Goal: Task Accomplishment & Management: Manage account settings

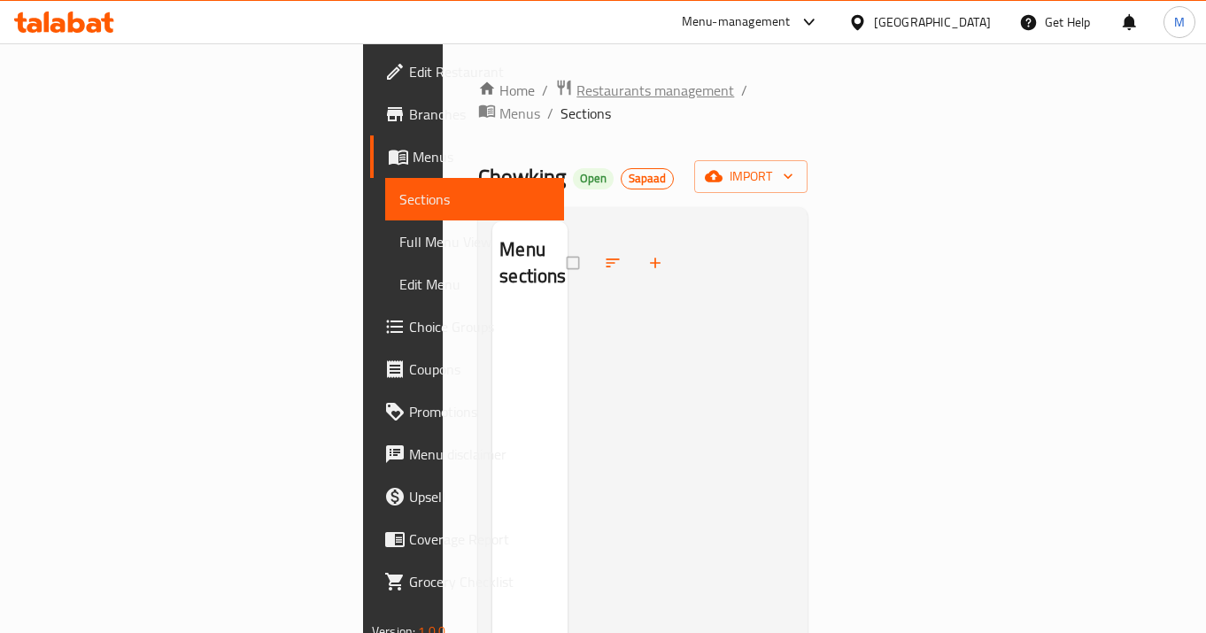
click at [576, 83] on span "Restaurants management" at bounding box center [655, 90] width 158 height 21
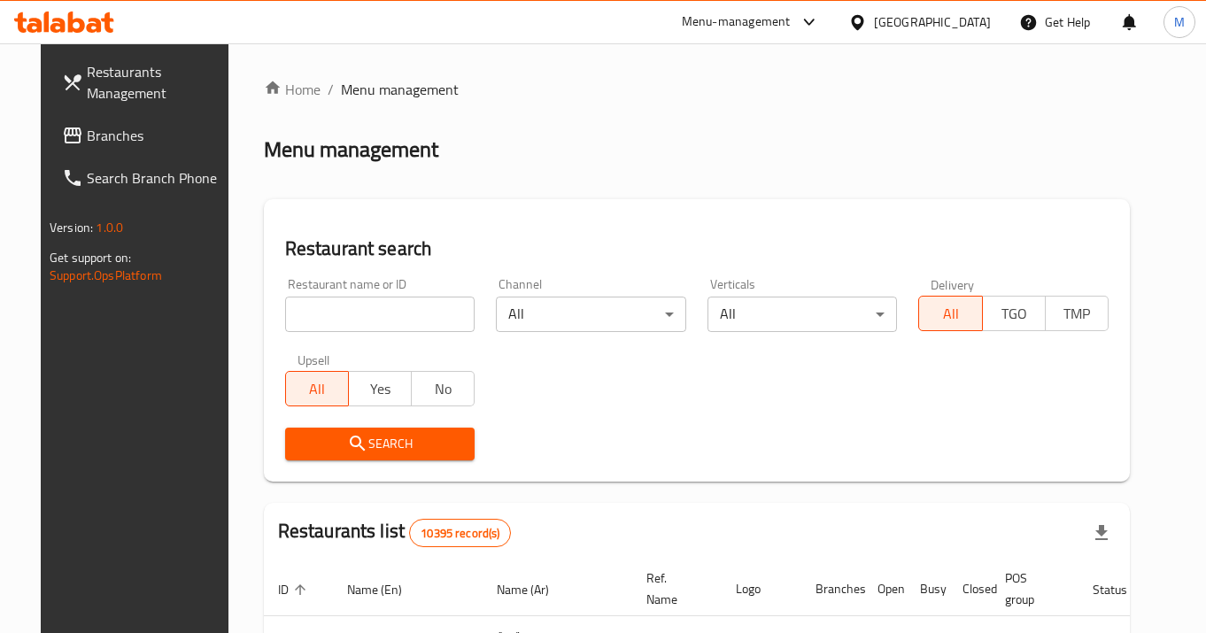
click at [306, 310] on input "search" at bounding box center [380, 314] width 190 height 35
type input "block"
click button "Search" at bounding box center [380, 444] width 190 height 33
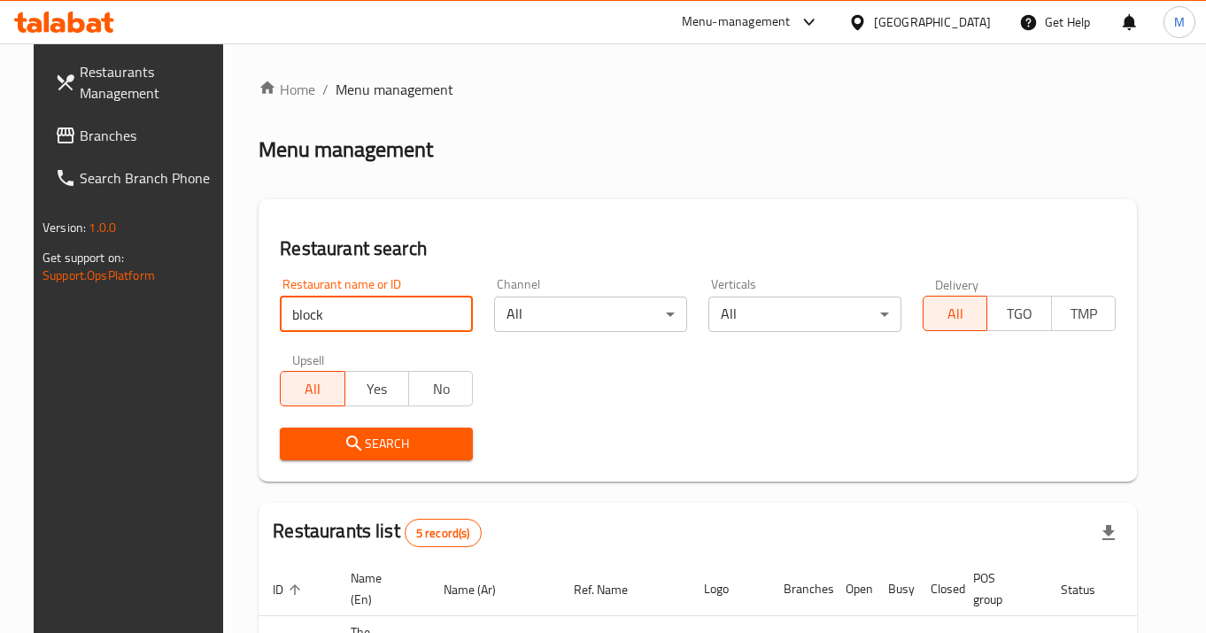
scroll to position [408, 0]
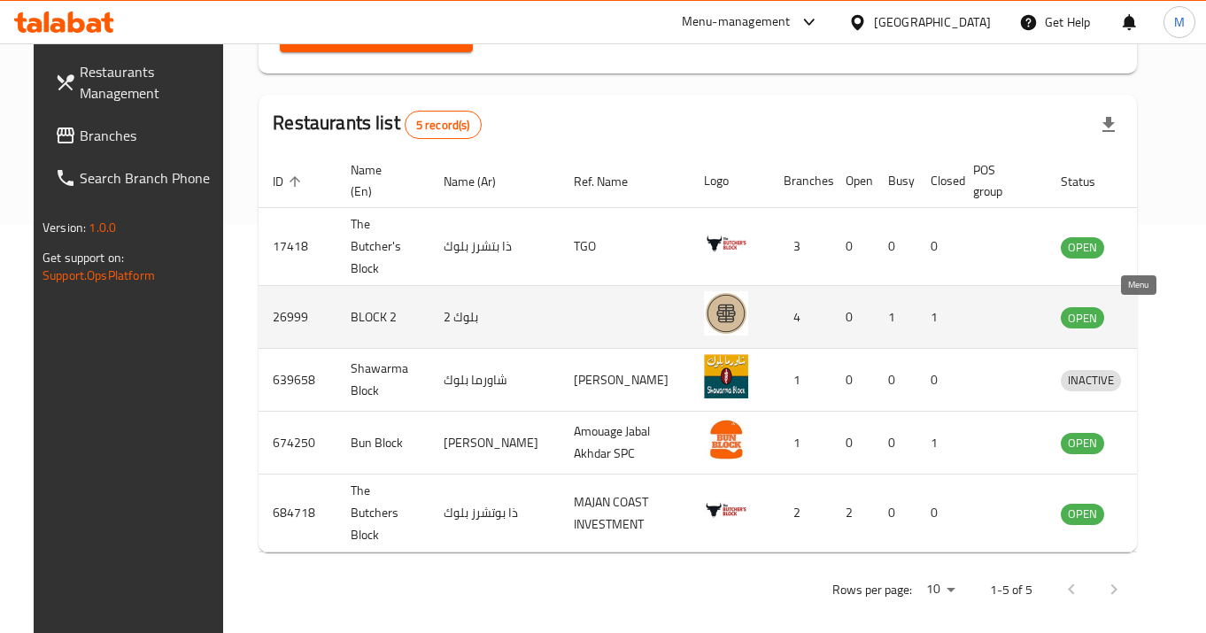
click at [1157, 315] on icon "enhanced table" at bounding box center [1166, 318] width 19 height 15
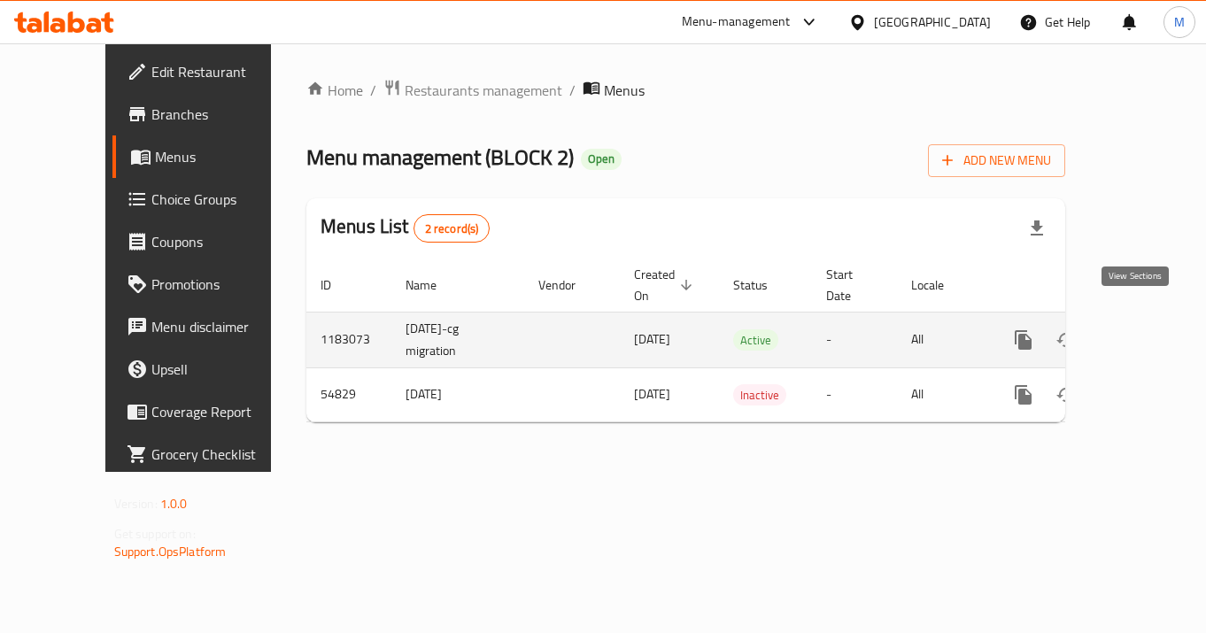
drag, startPoint x: 1133, startPoint y: 321, endPoint x: 117, endPoint y: 251, distance: 1019.0
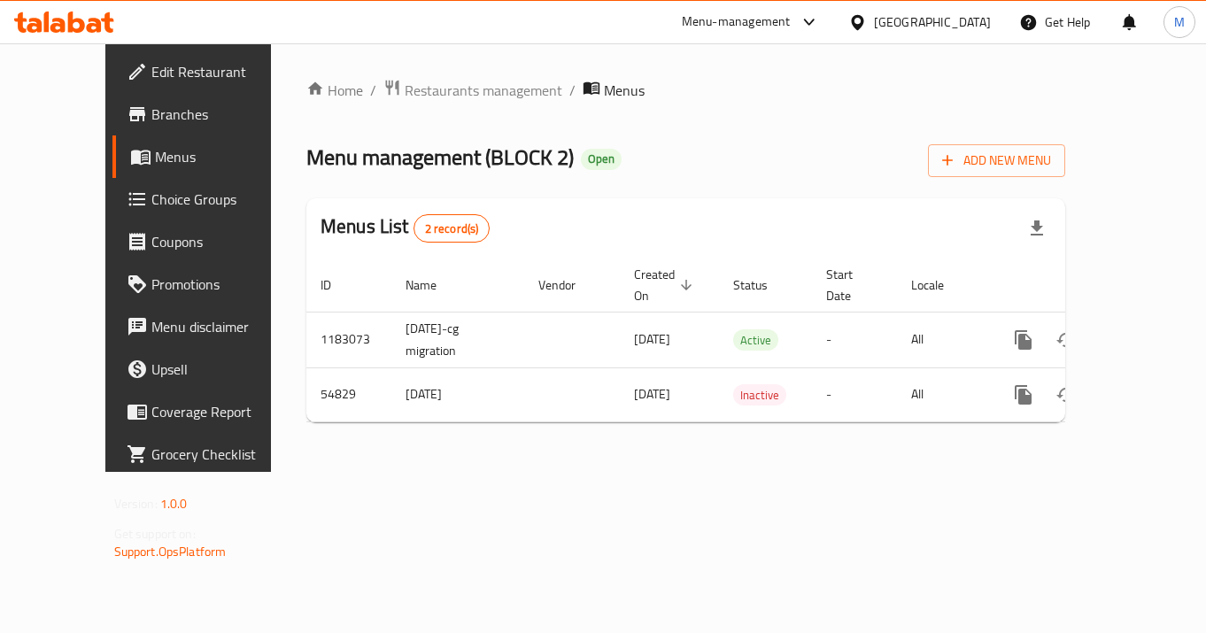
click at [151, 209] on span "Choice Groups" at bounding box center [221, 199] width 141 height 21
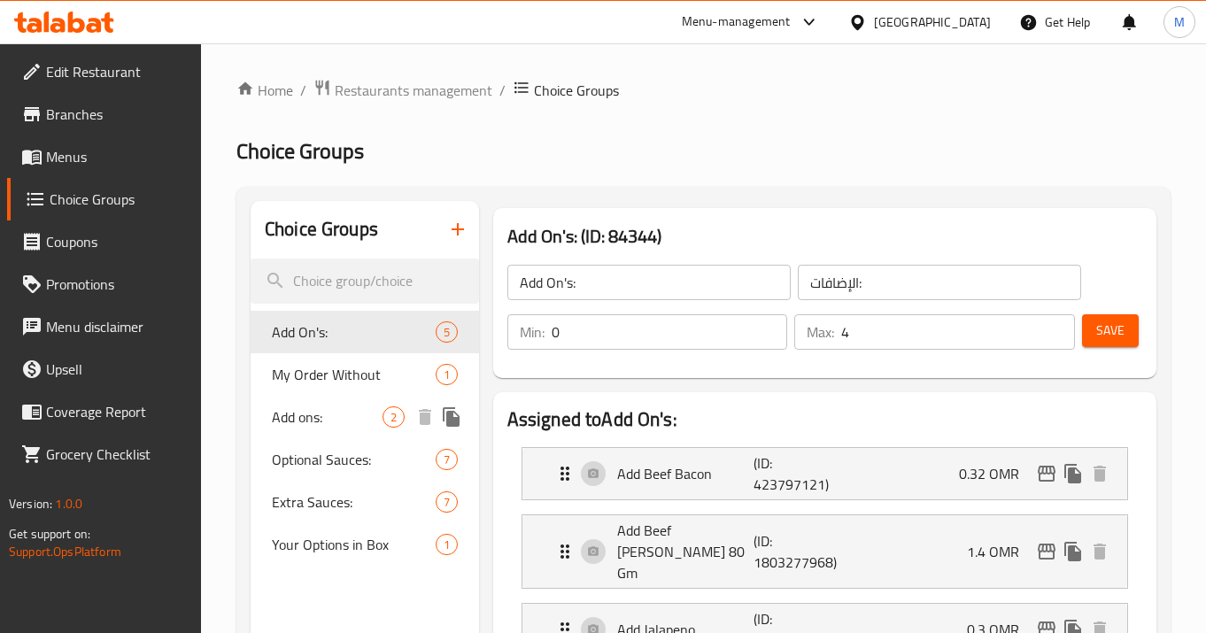
click at [344, 426] on span "Add ons:" at bounding box center [327, 416] width 111 height 21
type input "Add ons:"
type input "1"
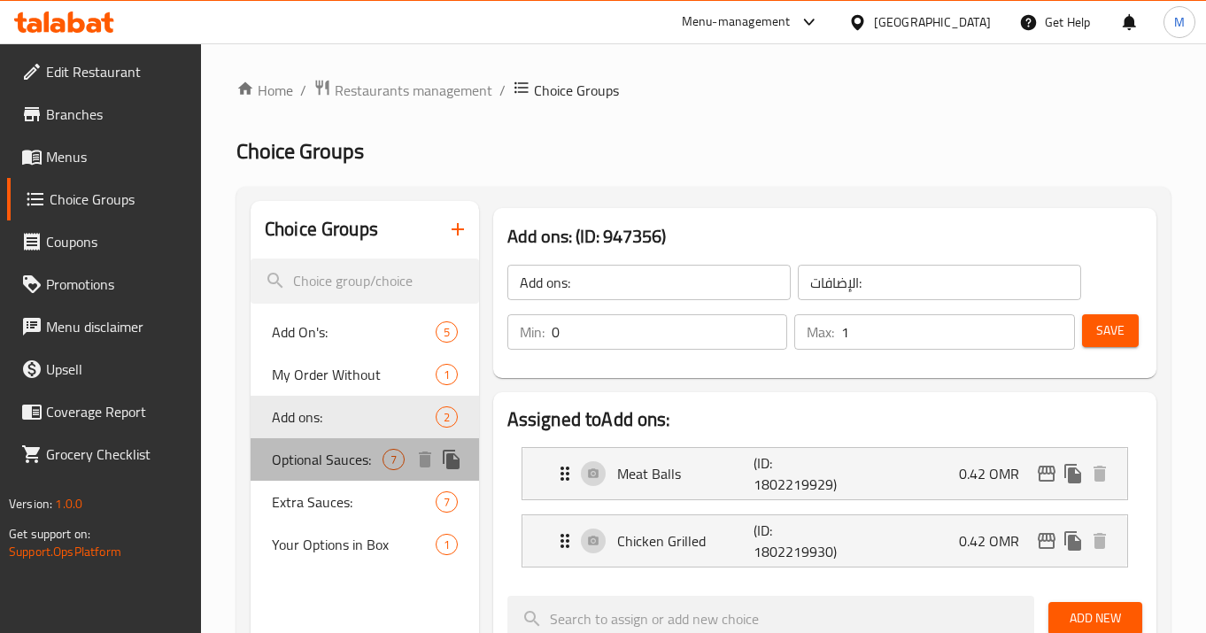
click at [344, 475] on div "Optional Sauces: 7" at bounding box center [365, 459] width 228 height 43
type input "Optional Sauces:"
type input "إختيارك من الصوصات:"
type input "2"
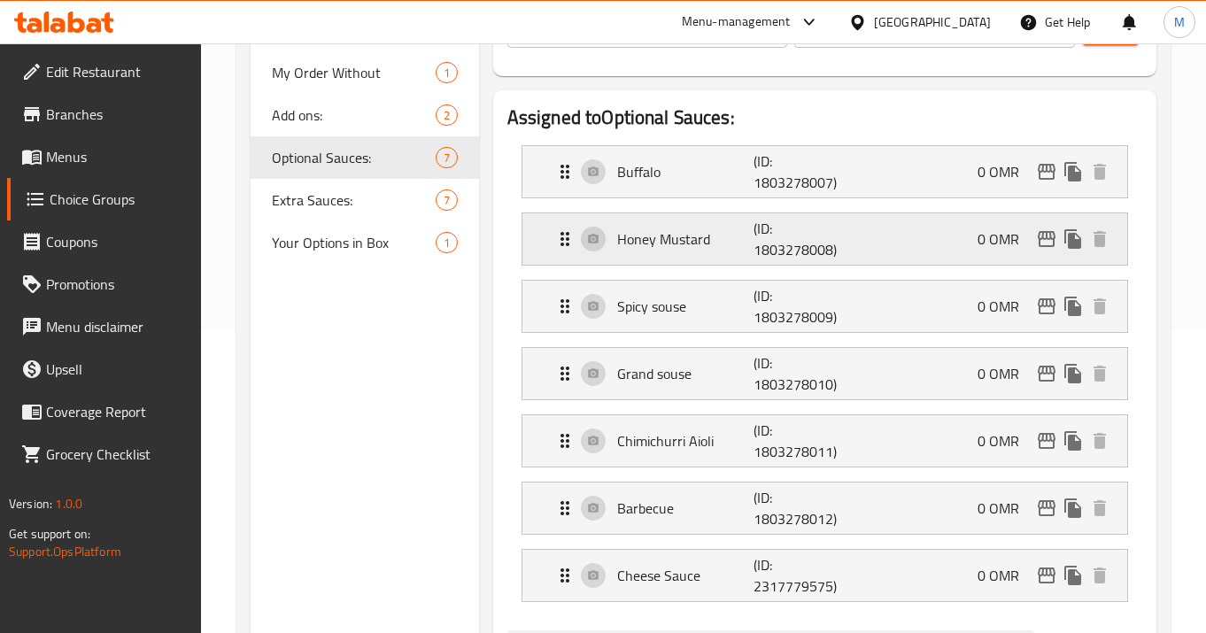
scroll to position [301, 0]
click at [736, 578] on p "Cheese Sauce" at bounding box center [685, 576] width 137 height 21
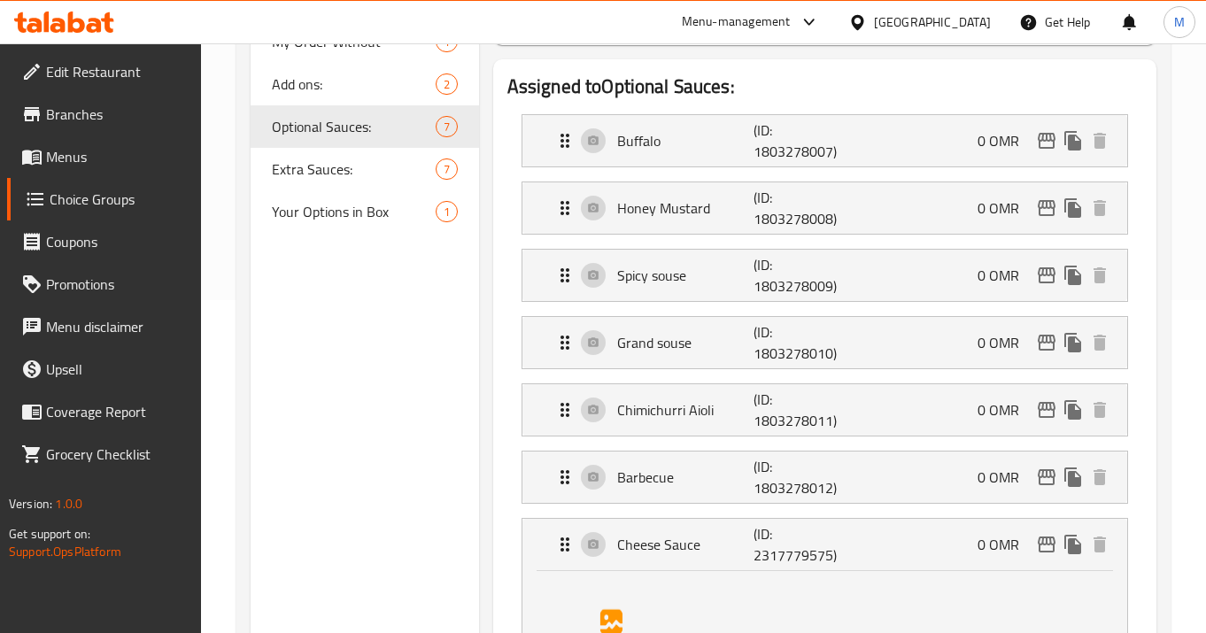
scroll to position [324, 0]
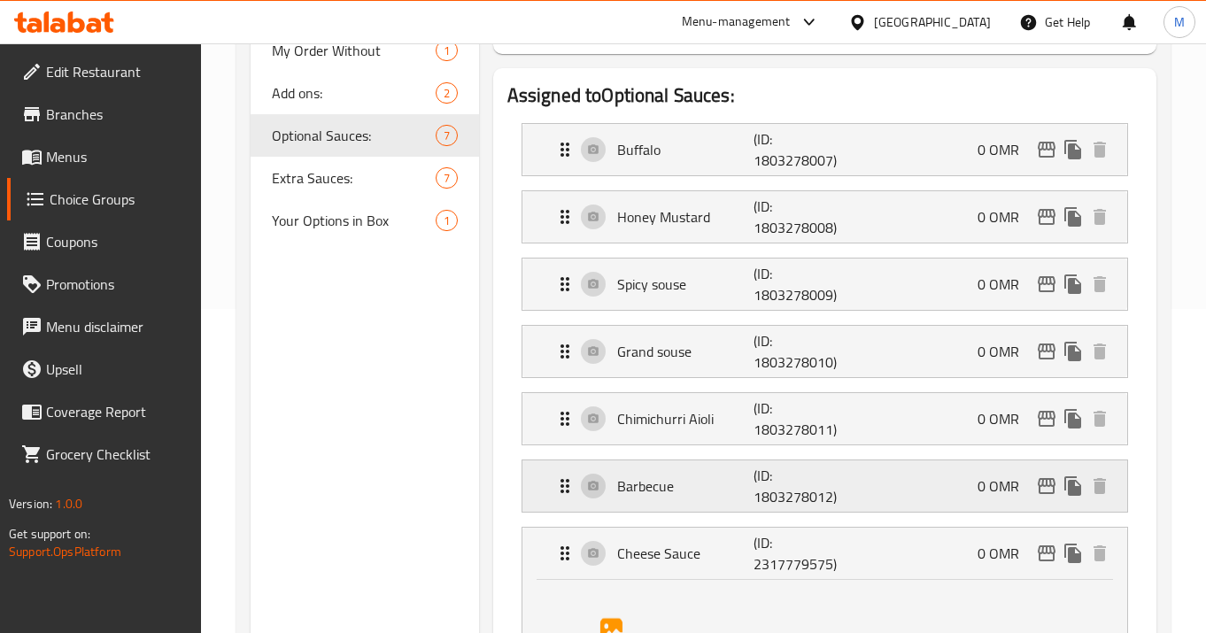
click at [798, 479] on p "(ID: 1803278012)" at bounding box center [799, 486] width 91 height 43
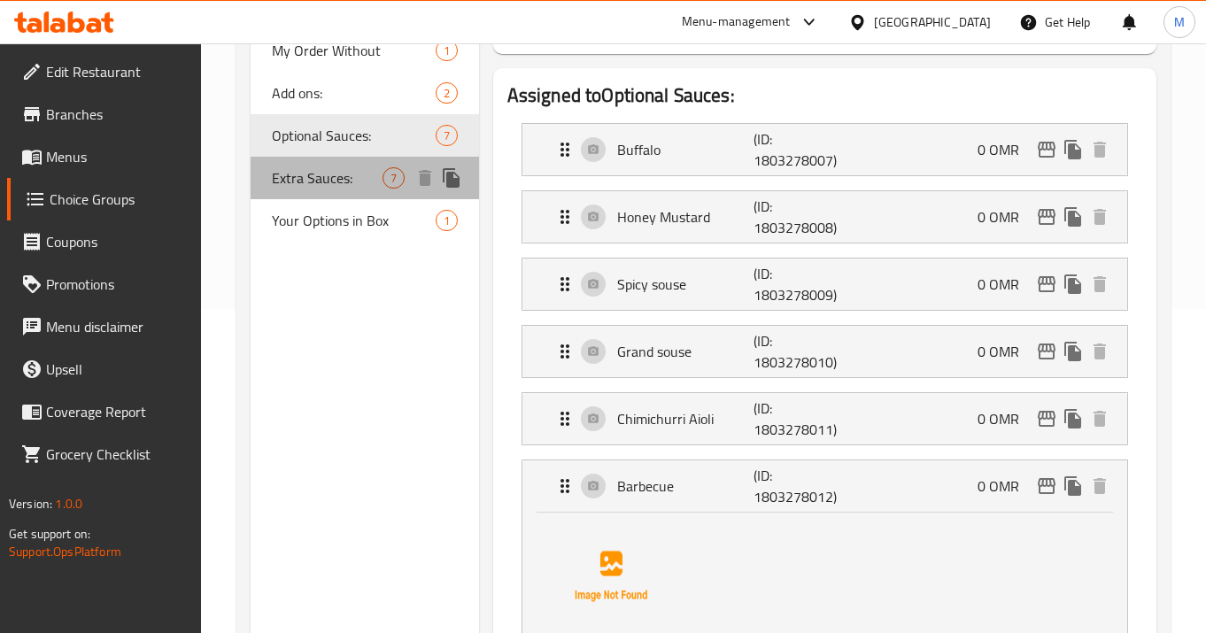
click at [329, 178] on span "Extra Sauces:" at bounding box center [327, 177] width 111 height 21
type input "Extra Sauces:"
type input "إضافة صوصات:"
type input "0"
type input "5"
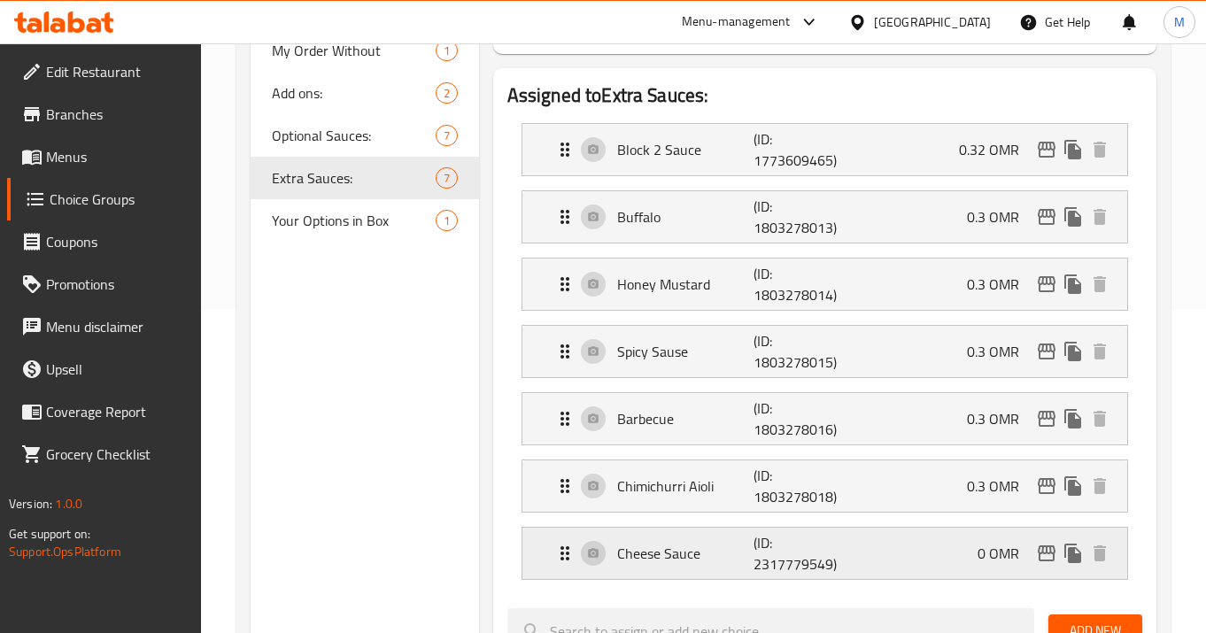
click at [835, 553] on p "(ID: 2317779549)" at bounding box center [799, 553] width 91 height 43
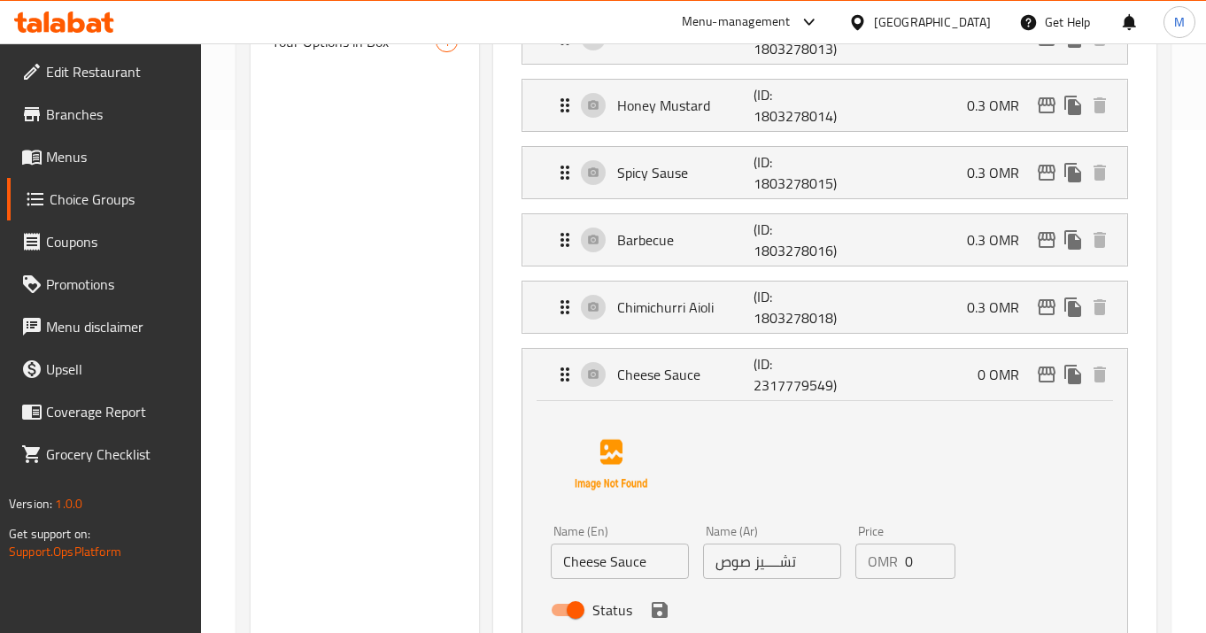
scroll to position [526, 0]
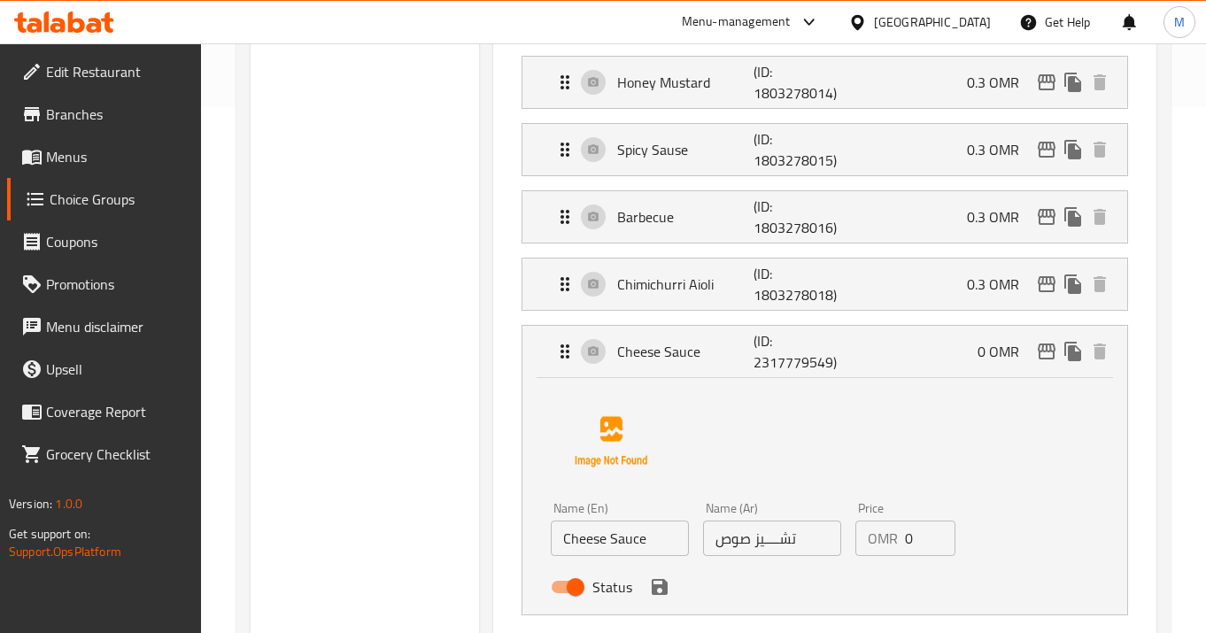
click at [917, 538] on input "0" at bounding box center [930, 538] width 50 height 35
click at [657, 597] on icon "save" at bounding box center [659, 586] width 21 height 21
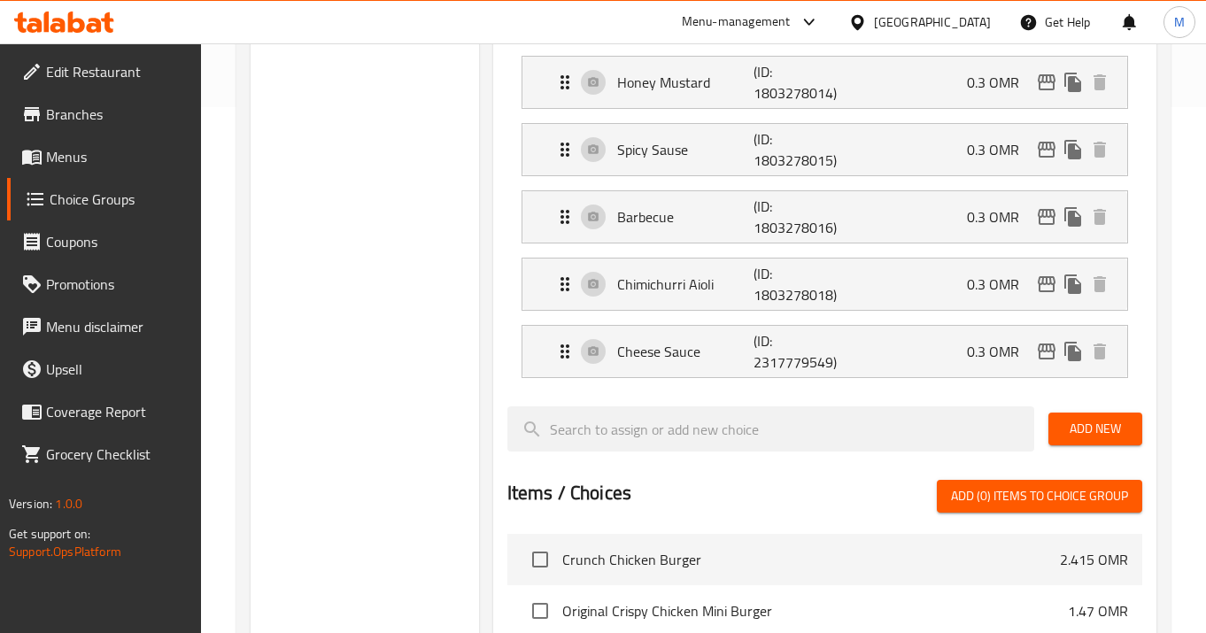
type input "0.3"
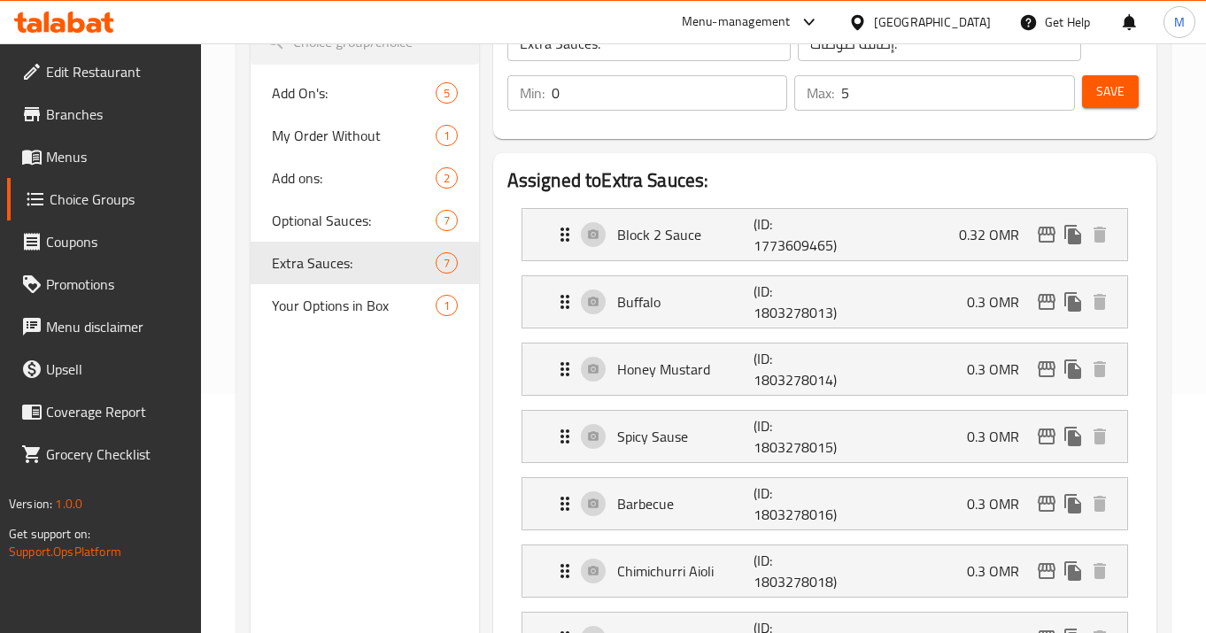
scroll to position [142, 0]
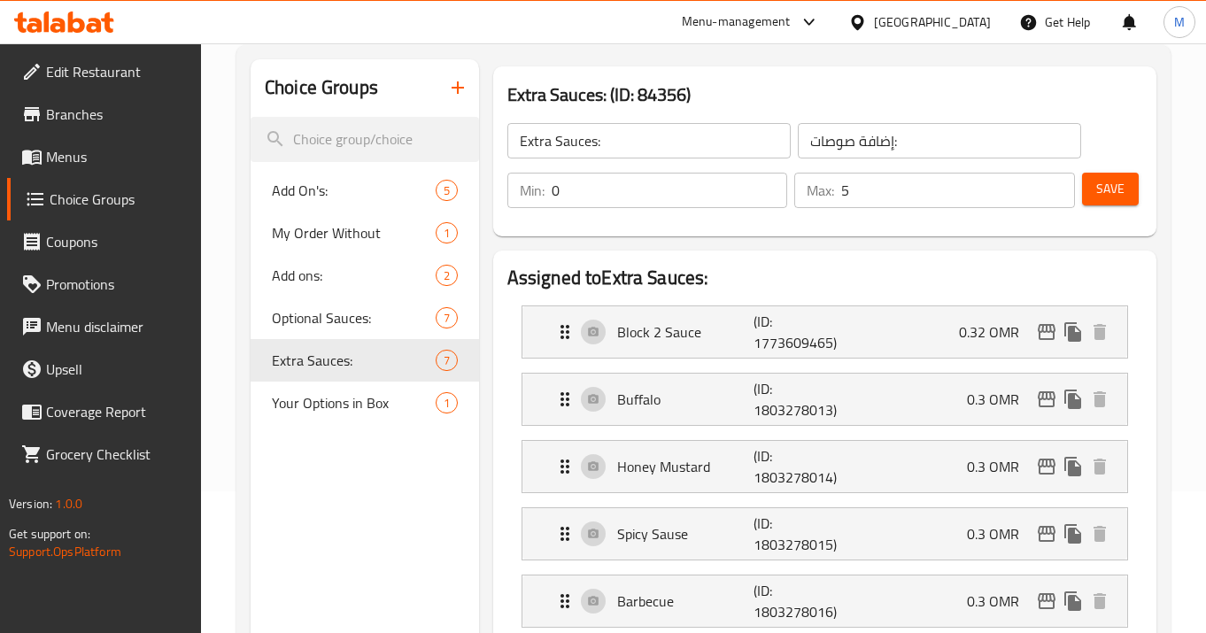
click at [1102, 207] on div "Save" at bounding box center [1105, 190] width 53 height 43
click at [1124, 145] on div "Extra Sauces: ​ إضافة صوصات: ​ Min: 0 ​ Max: 5 ​ Save" at bounding box center [824, 166] width 649 height 128
click at [1124, 183] on span "Save" at bounding box center [1110, 189] width 28 height 22
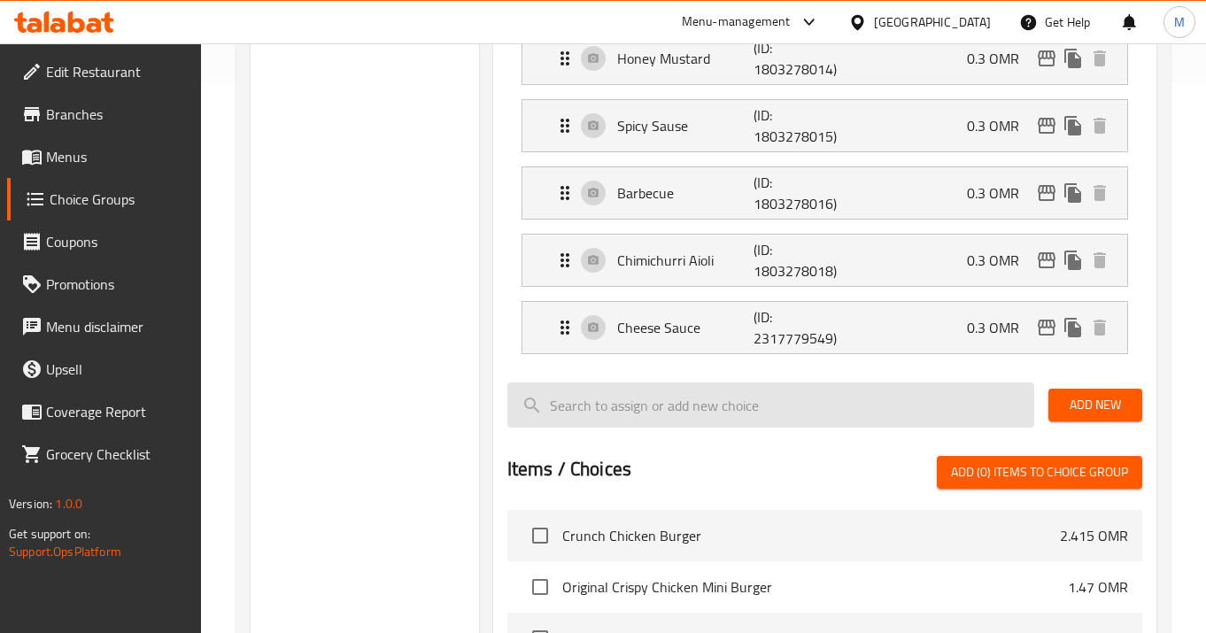
scroll to position [146, 0]
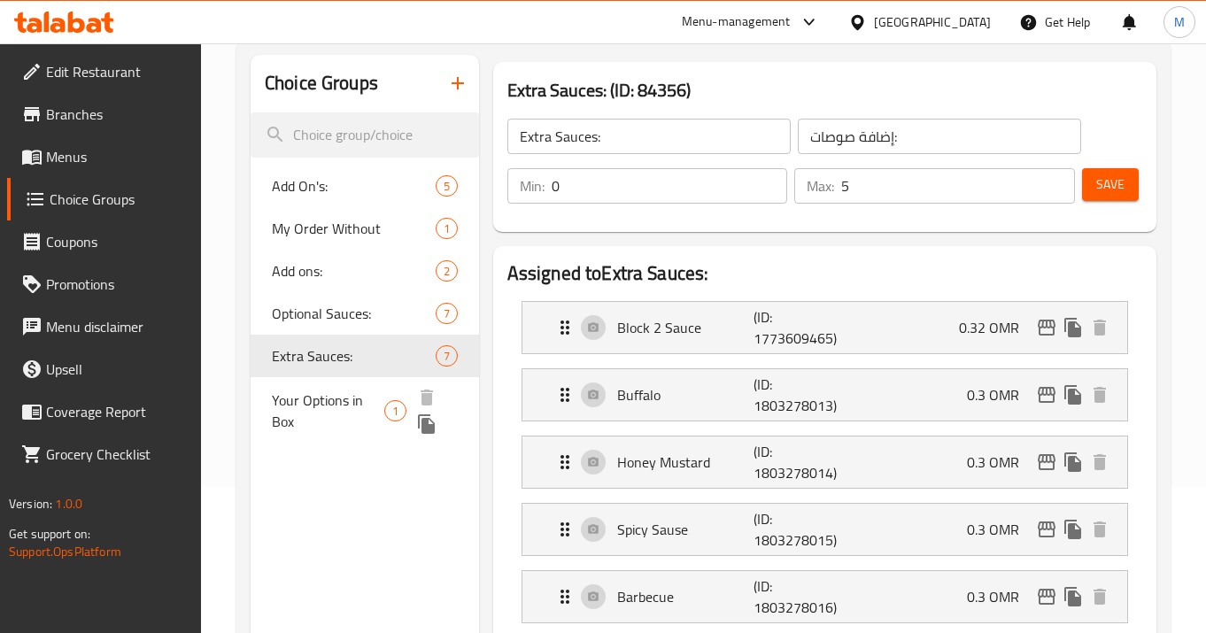
click at [329, 394] on span "Your Options in Box" at bounding box center [328, 411] width 112 height 43
type input "Your Options in Box"
type input "اختياراتك في البوكس"
type input "1"
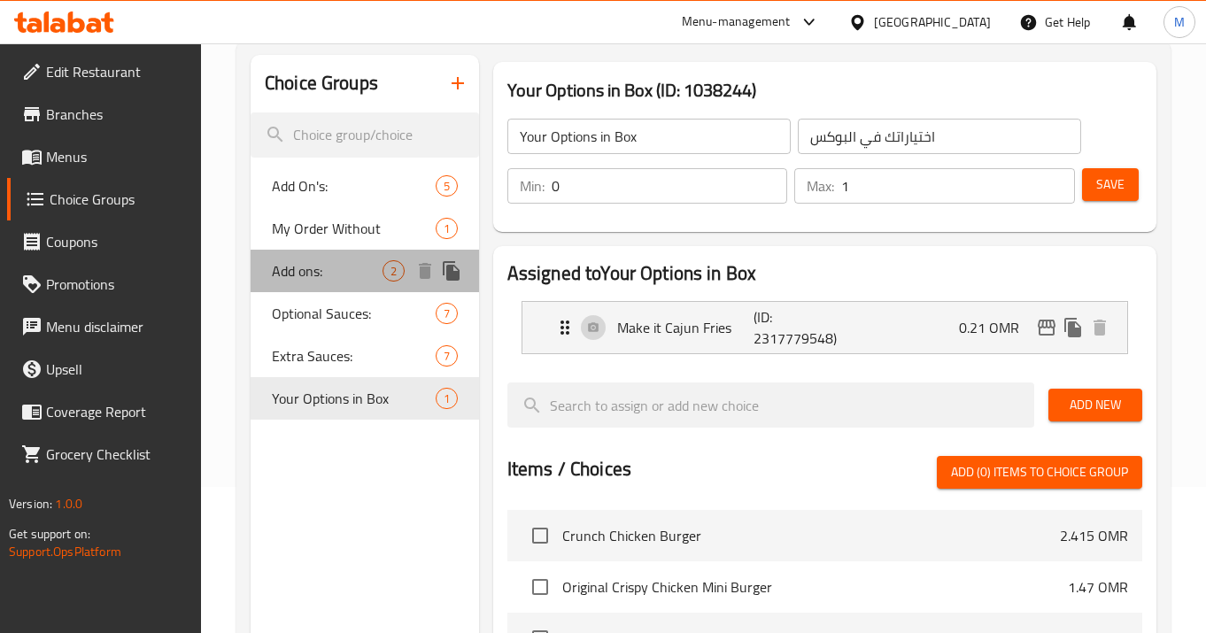
click at [324, 258] on div "Add ons: 2" at bounding box center [365, 271] width 228 height 43
type input "Add ons:"
type input "الإضافات:"
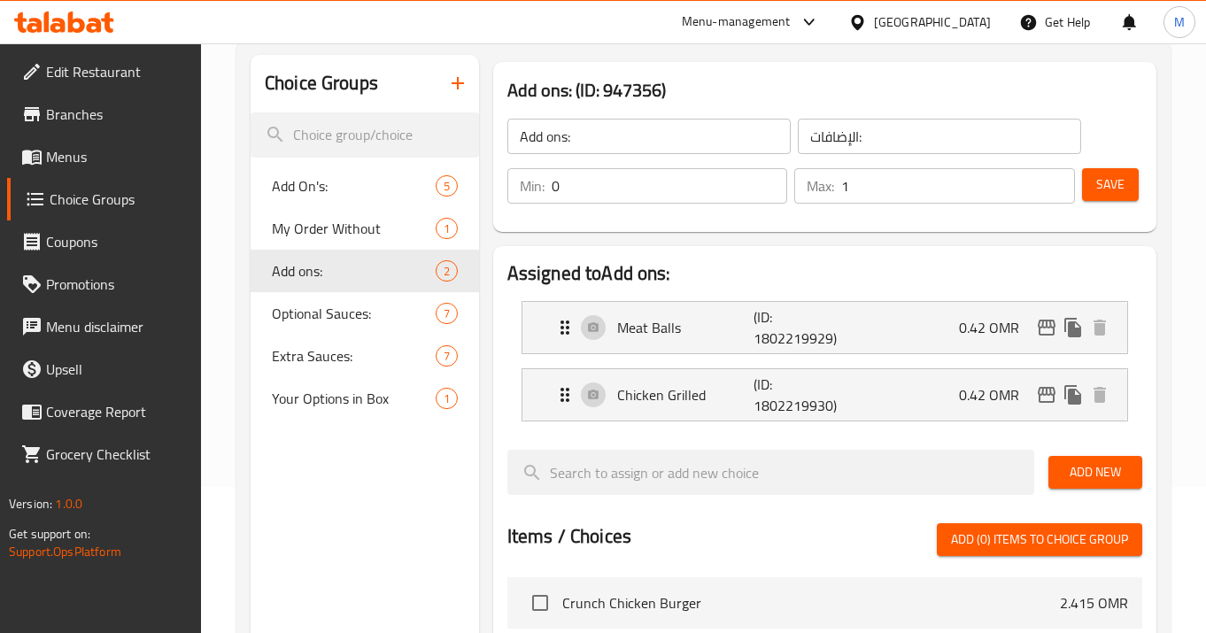
click at [90, 151] on span "Menus" at bounding box center [116, 156] width 141 height 21
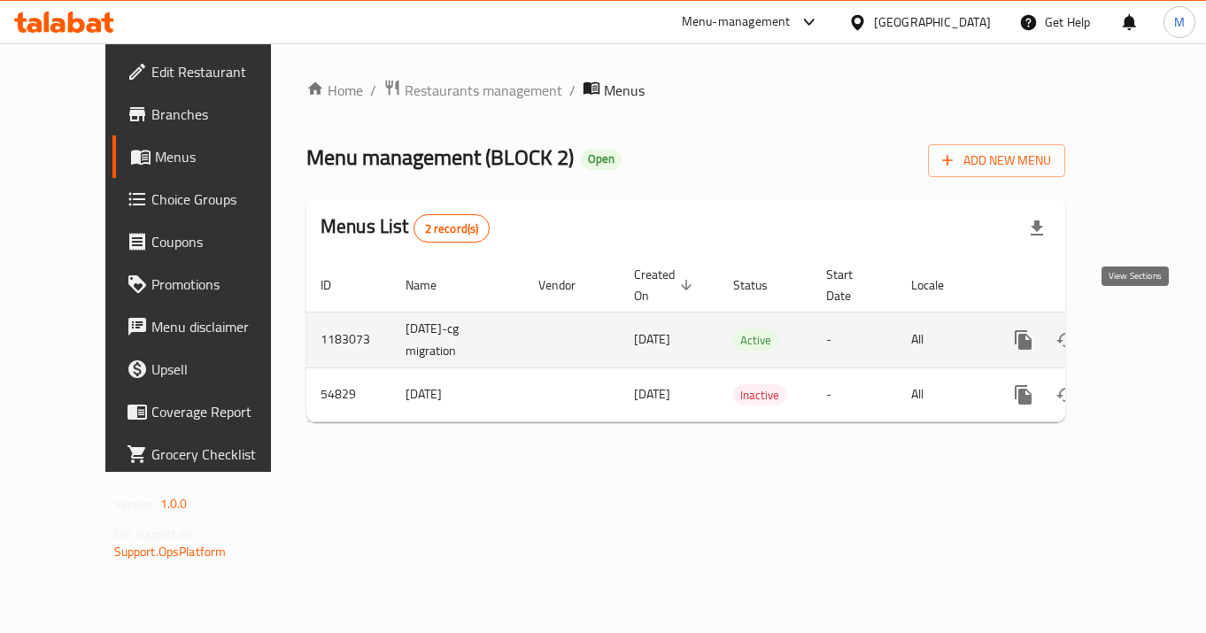
click at [1141, 329] on icon "enhanced table" at bounding box center [1151, 339] width 21 height 21
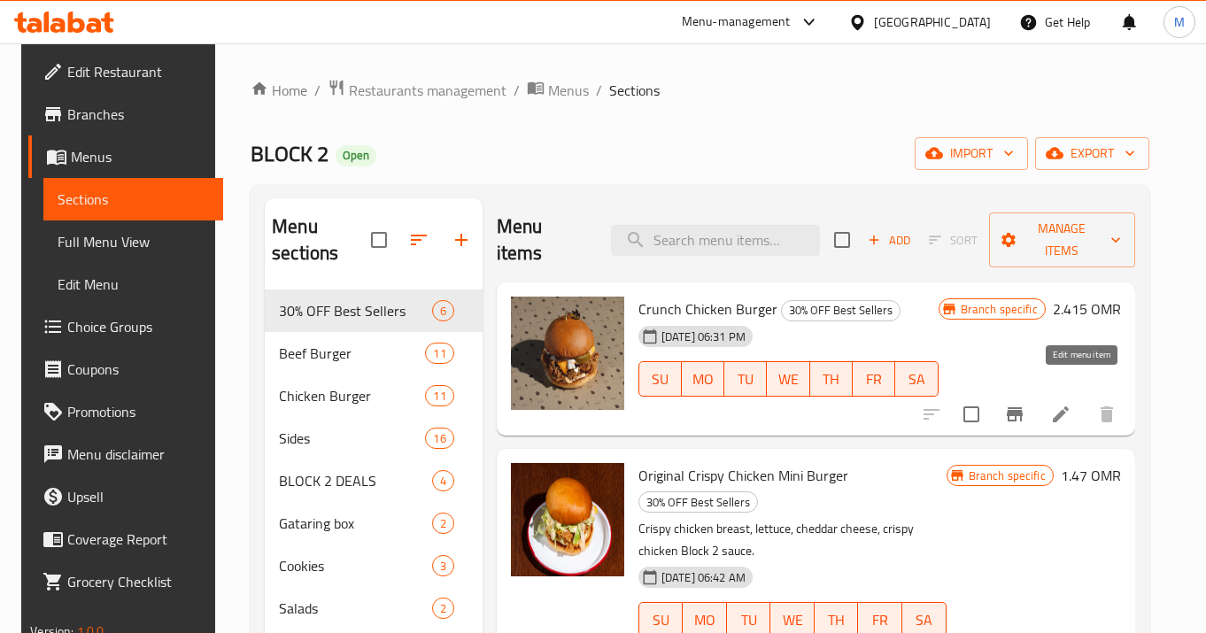
click at [1071, 404] on icon at bounding box center [1060, 414] width 21 height 21
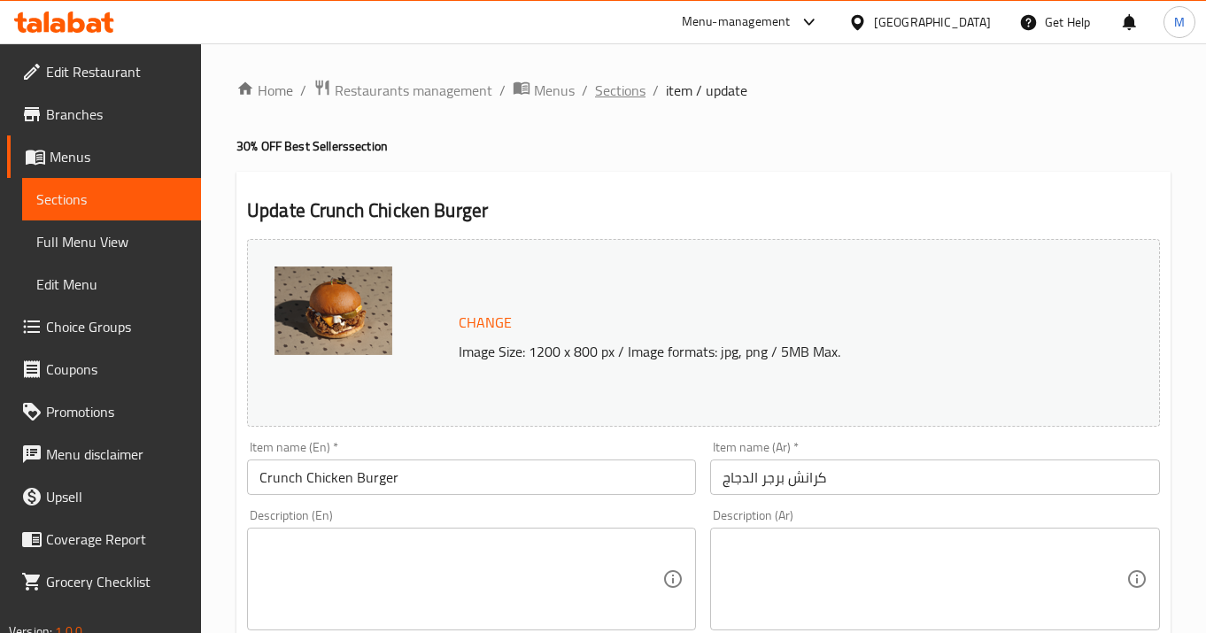
click at [627, 88] on span "Sections" at bounding box center [620, 90] width 50 height 21
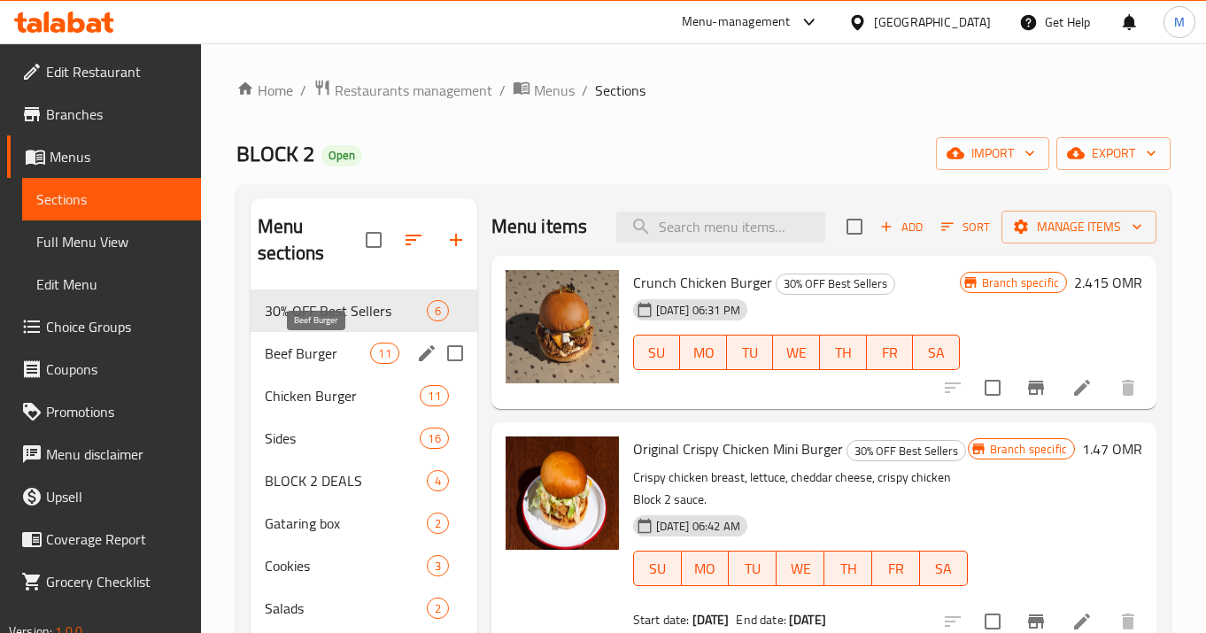
click at [354, 358] on span "Beef Burger" at bounding box center [317, 353] width 105 height 21
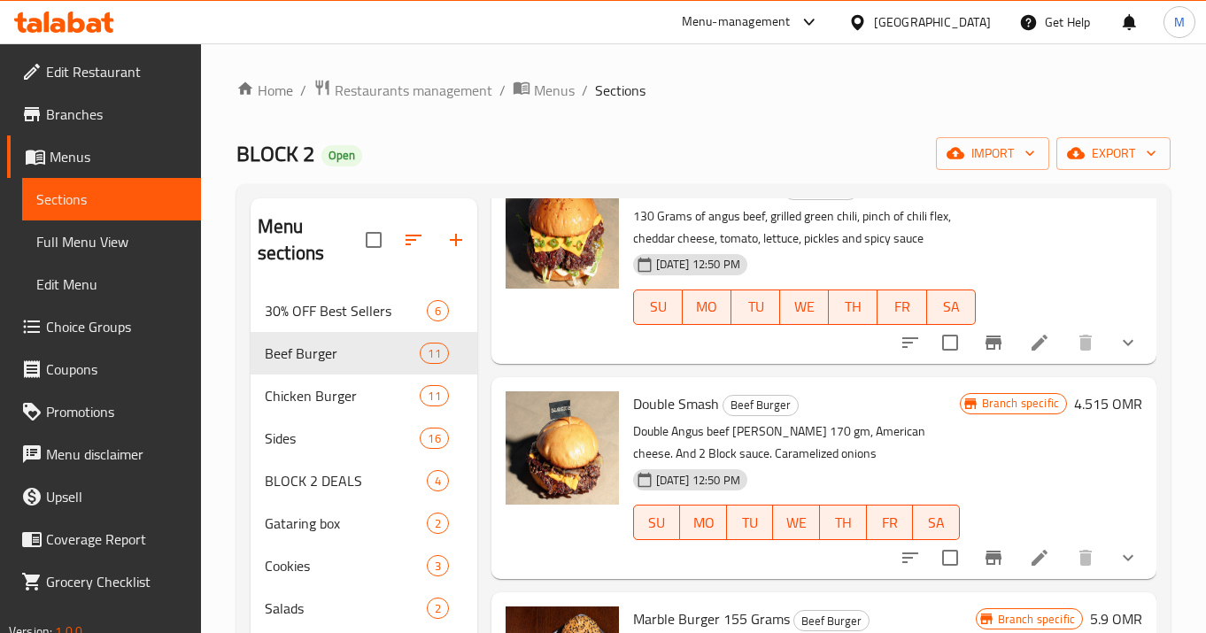
scroll to position [309, 0]
click at [74, 329] on span "Choice Groups" at bounding box center [116, 326] width 141 height 21
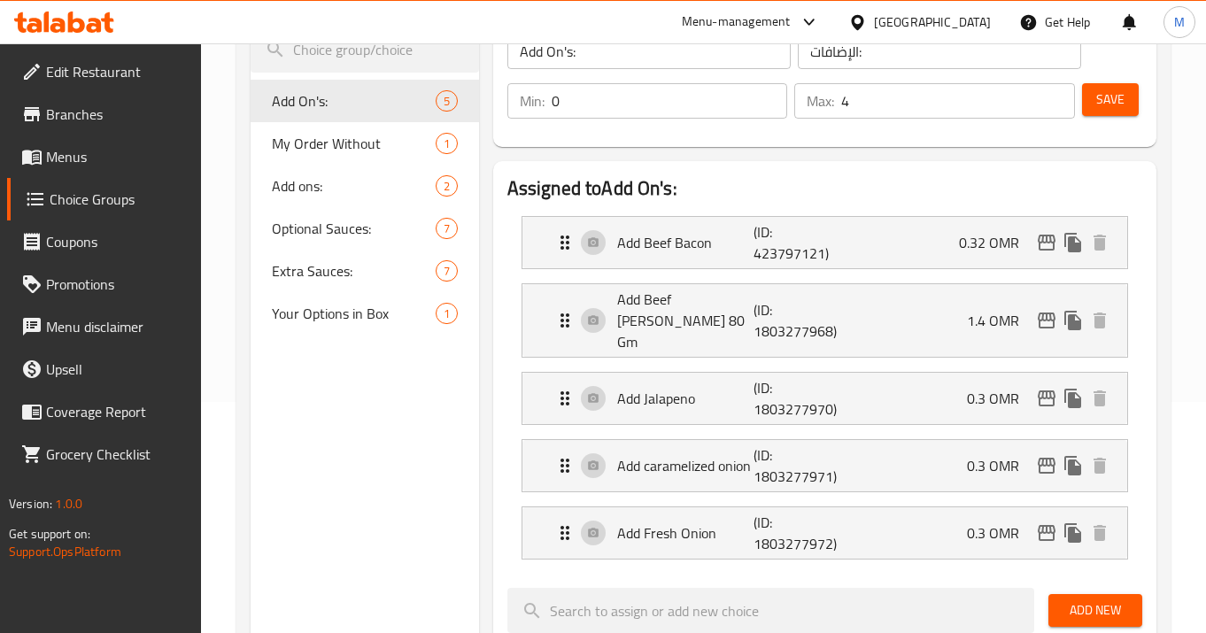
scroll to position [246, 0]
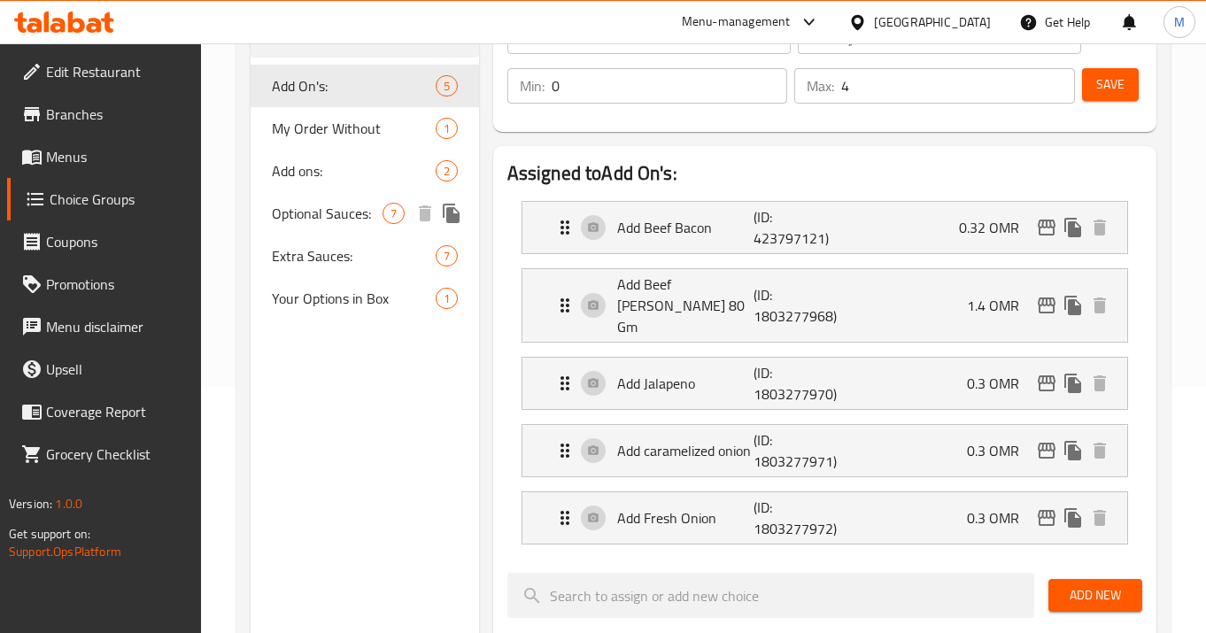
click at [326, 232] on div "Optional Sauces: 7" at bounding box center [365, 213] width 228 height 43
type input "Optional Sauces:"
type input "إختيارك من الصوصات:"
type input "2"
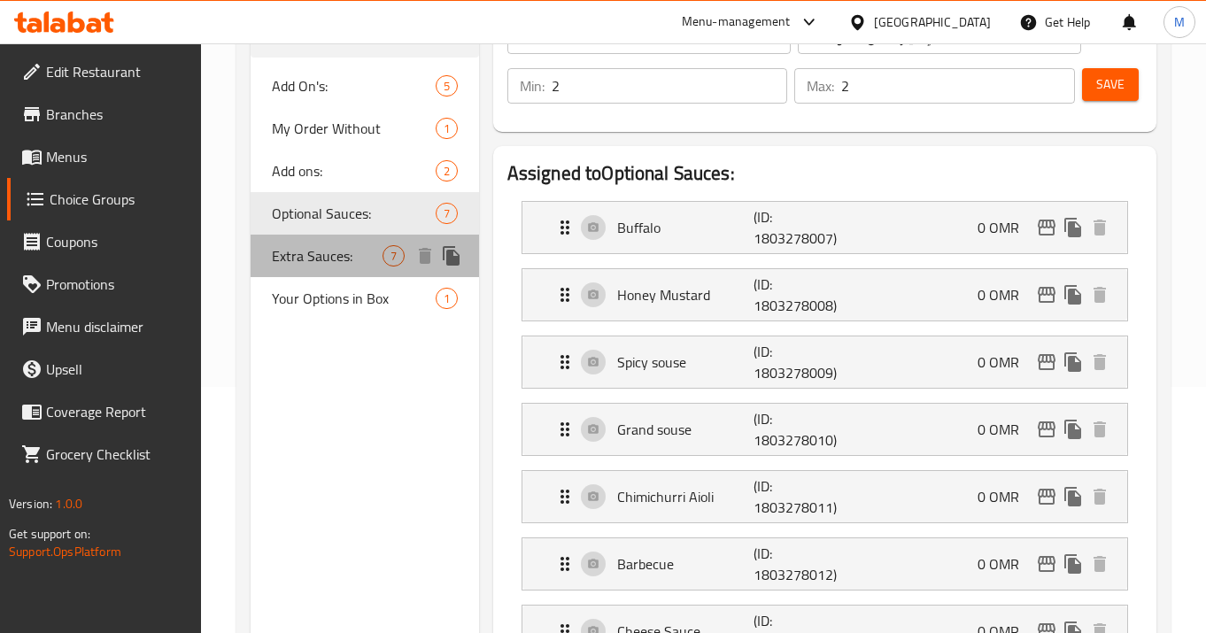
click at [331, 253] on span "Extra Sauces:" at bounding box center [327, 255] width 111 height 21
type input "Extra Sauces:"
type input "إضافة صوصات:"
type input "0"
type input "5"
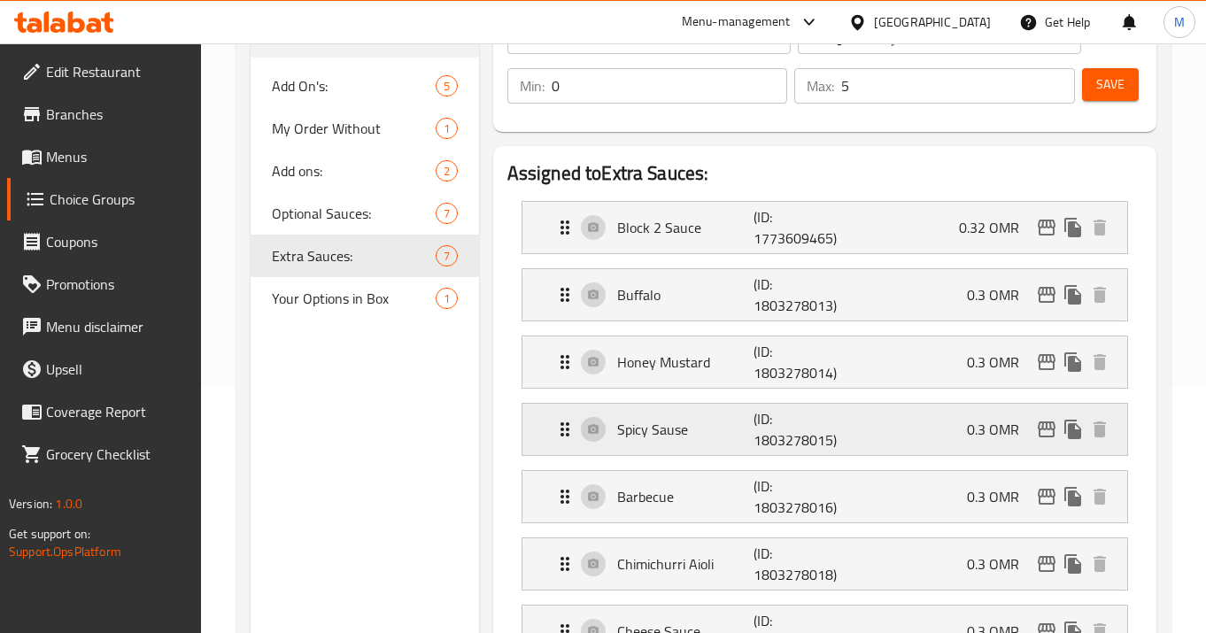
scroll to position [463, 0]
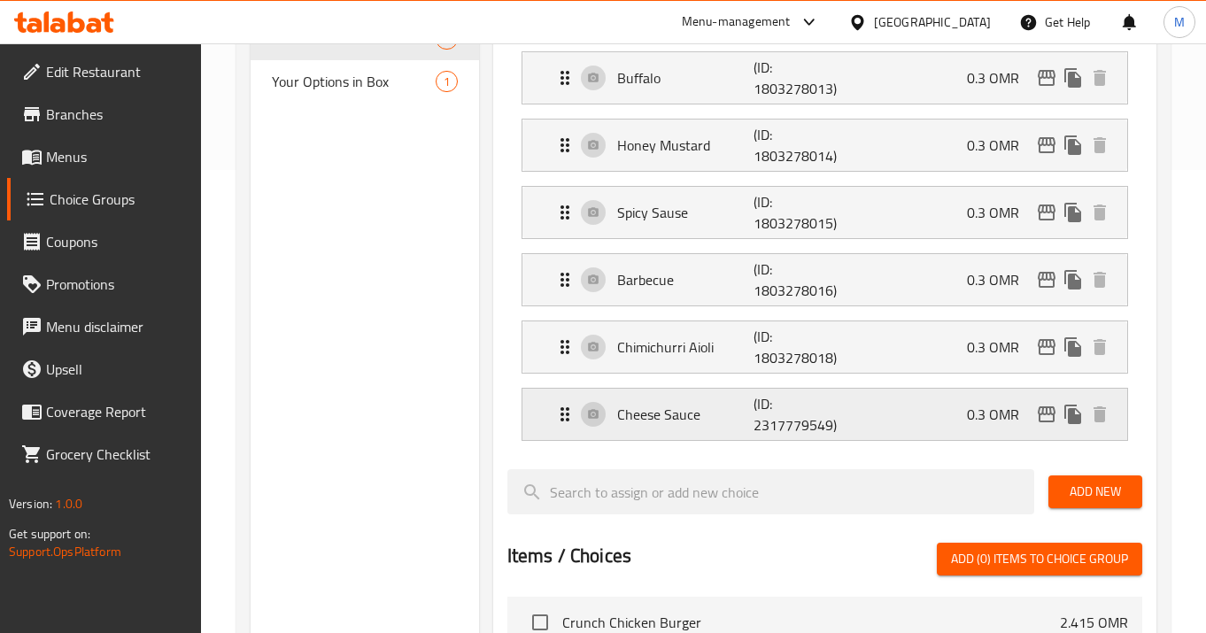
click at [973, 414] on p "0.3 OMR" at bounding box center [1000, 414] width 66 height 21
click at [570, 421] on icon "Expand" at bounding box center [564, 414] width 21 height 21
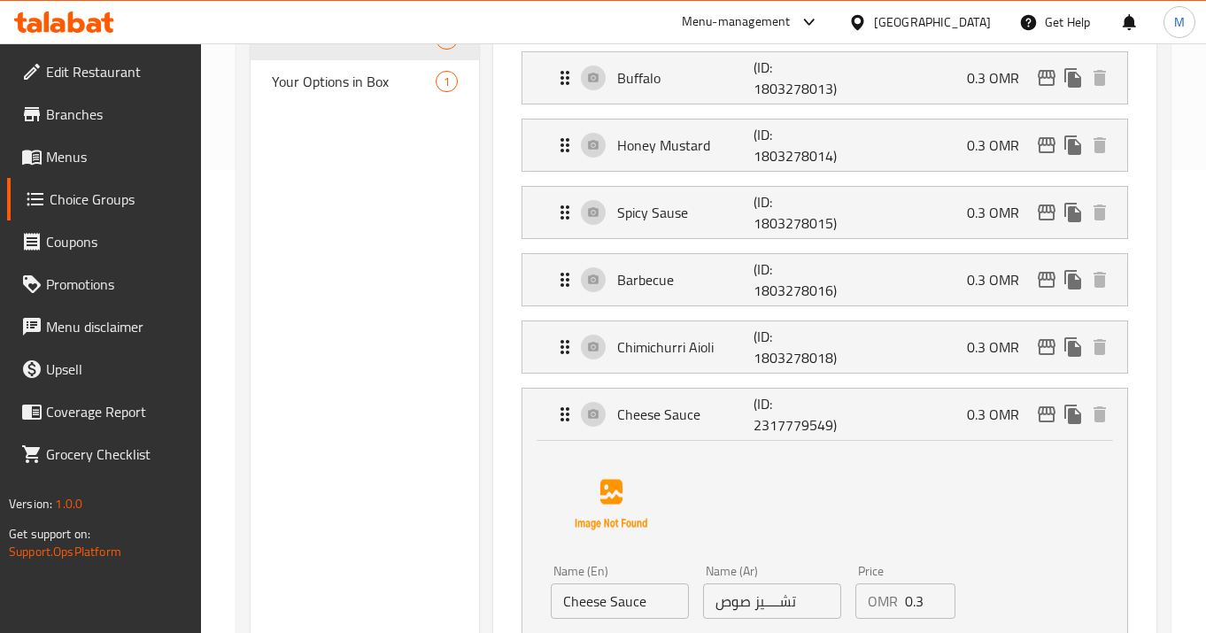
scroll to position [593, 0]
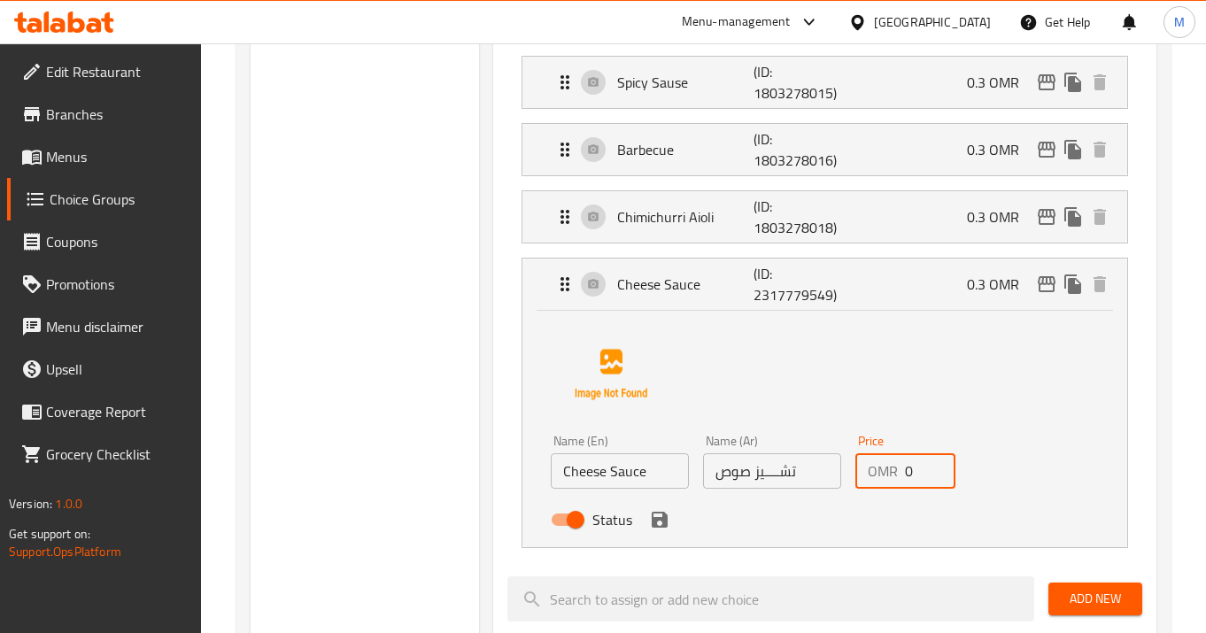
click at [930, 479] on input "0" at bounding box center [930, 470] width 50 height 35
click at [664, 518] on icon "save" at bounding box center [660, 520] width 16 height 16
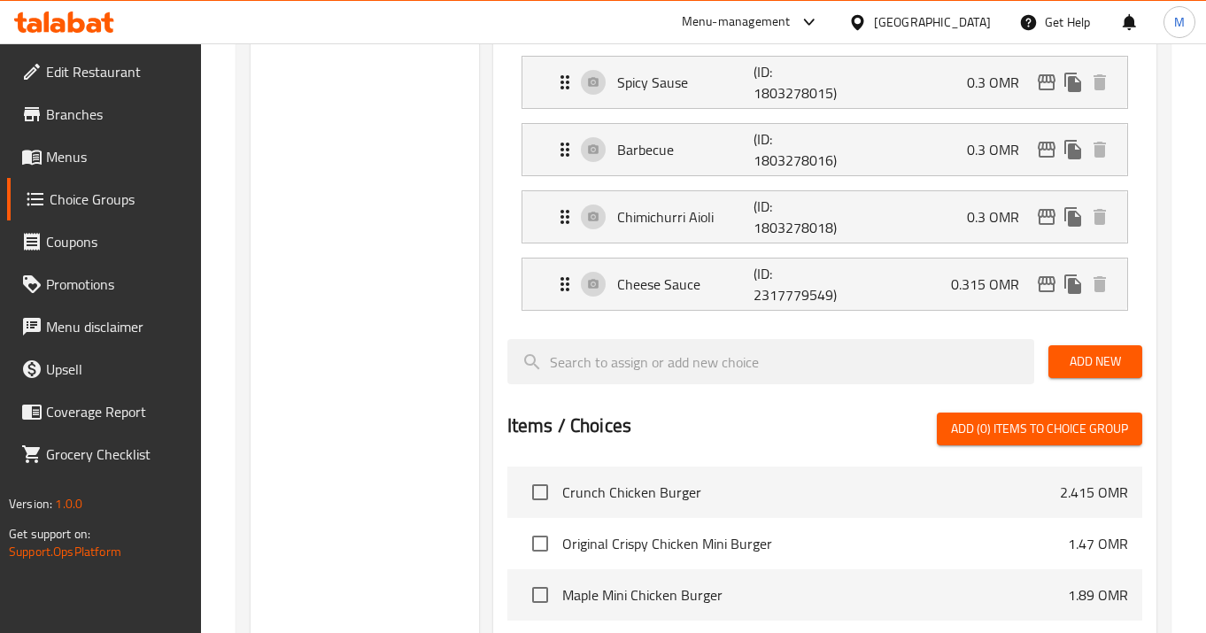
type input "0.315"
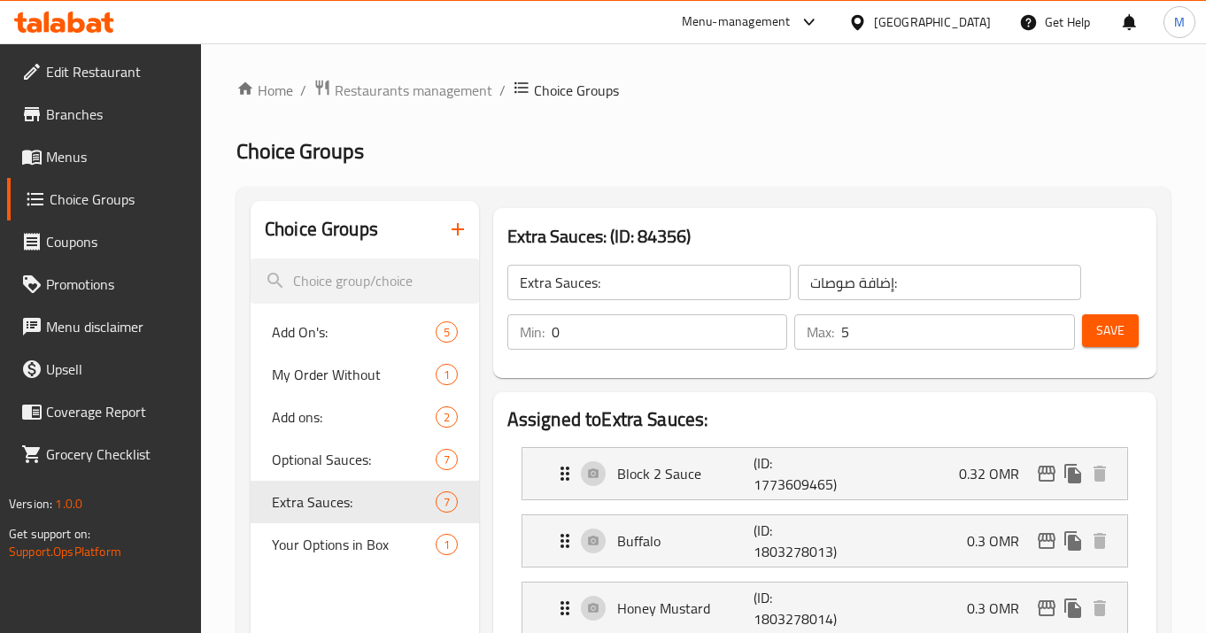
click at [1132, 329] on button "Save" at bounding box center [1110, 330] width 57 height 33
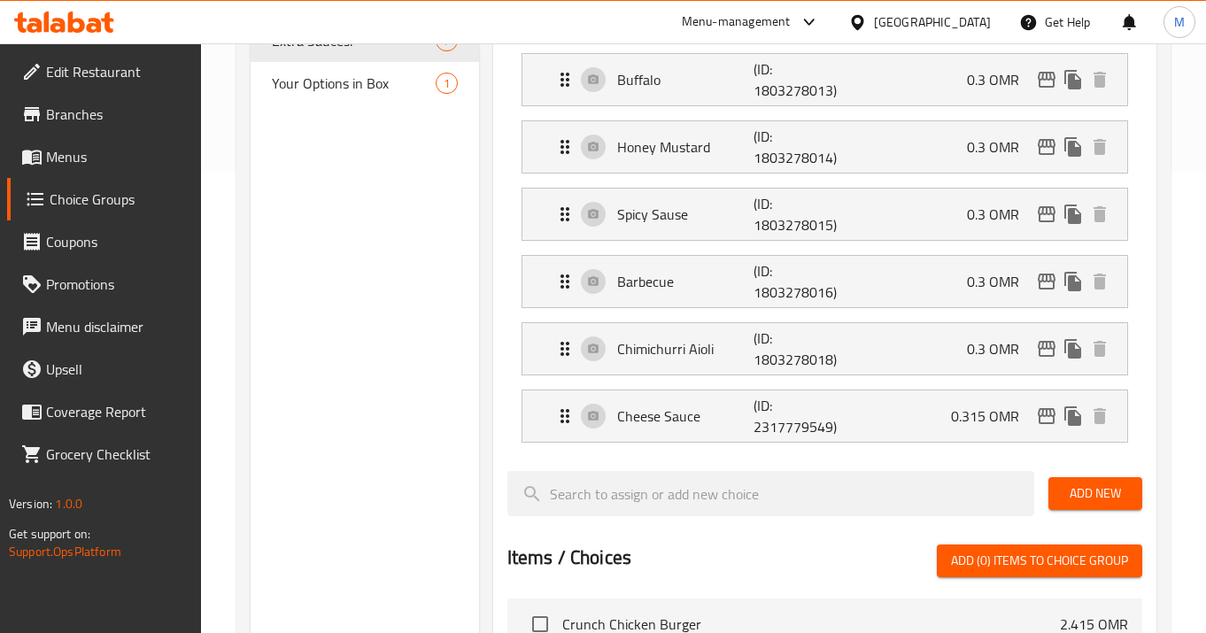
scroll to position [460, 0]
click at [994, 353] on p "0.3 OMR" at bounding box center [1000, 349] width 66 height 21
